Goal: Information Seeking & Learning: Learn about a topic

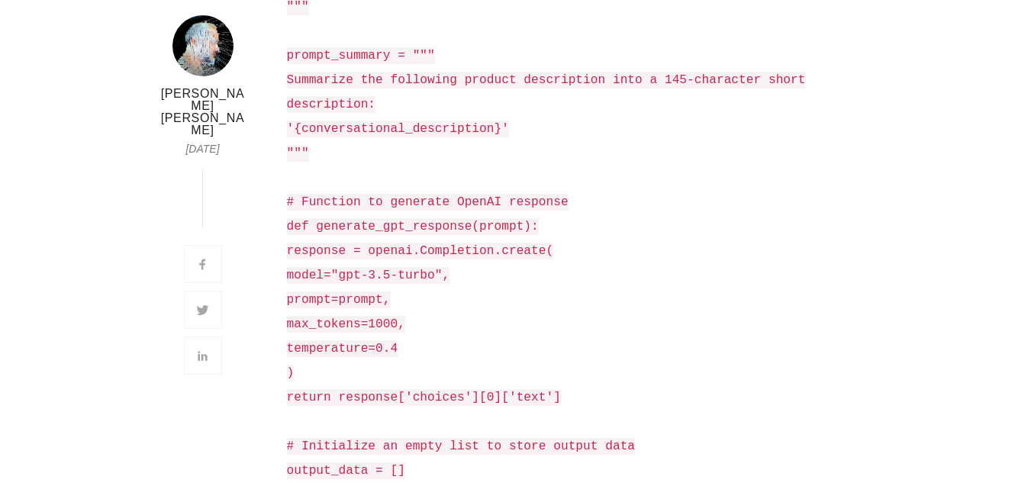
scroll to position [5586, 0]
